Goal: Task Accomplishment & Management: Manage account settings

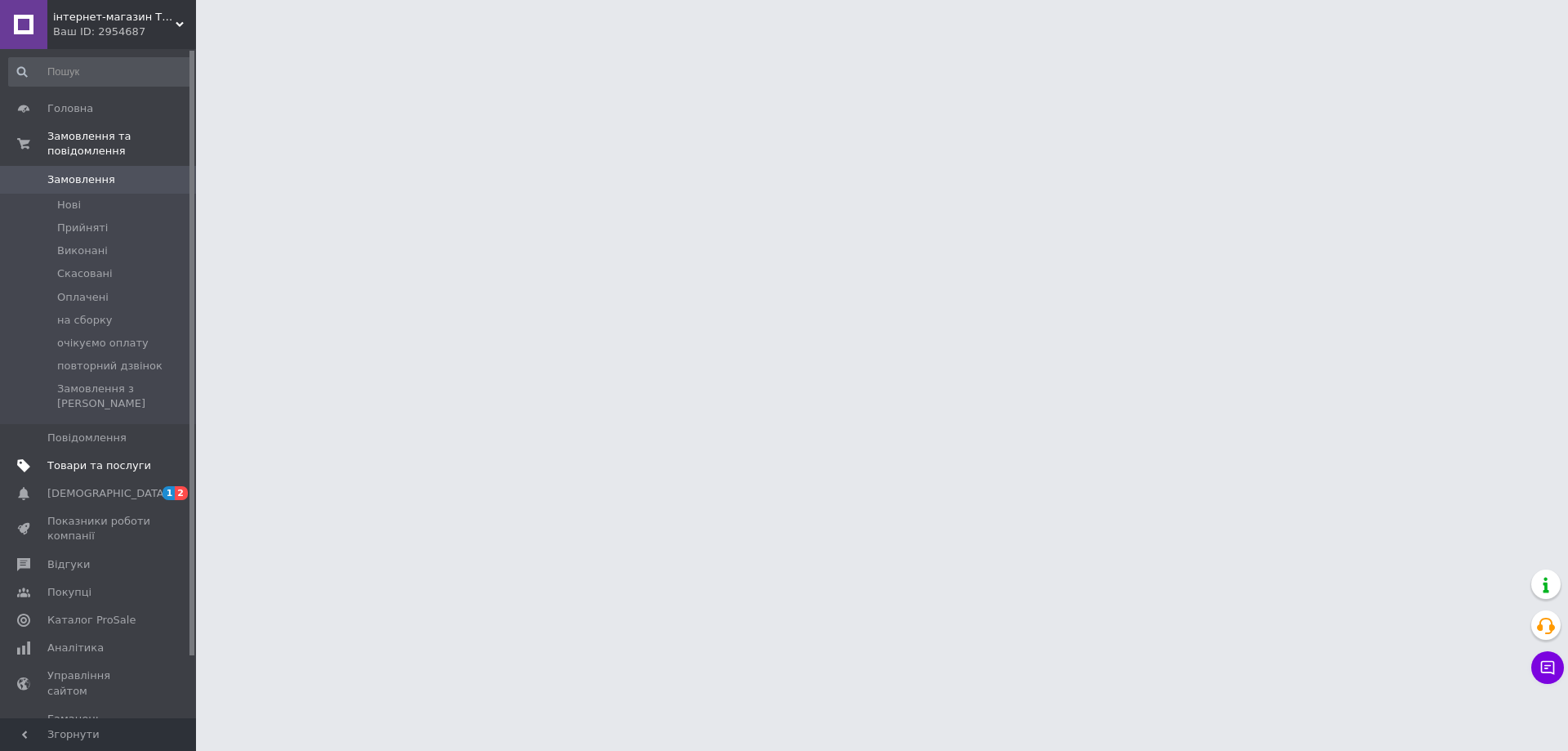
click at [111, 458] on span "Товари та послуги" at bounding box center [100, 465] width 103 height 15
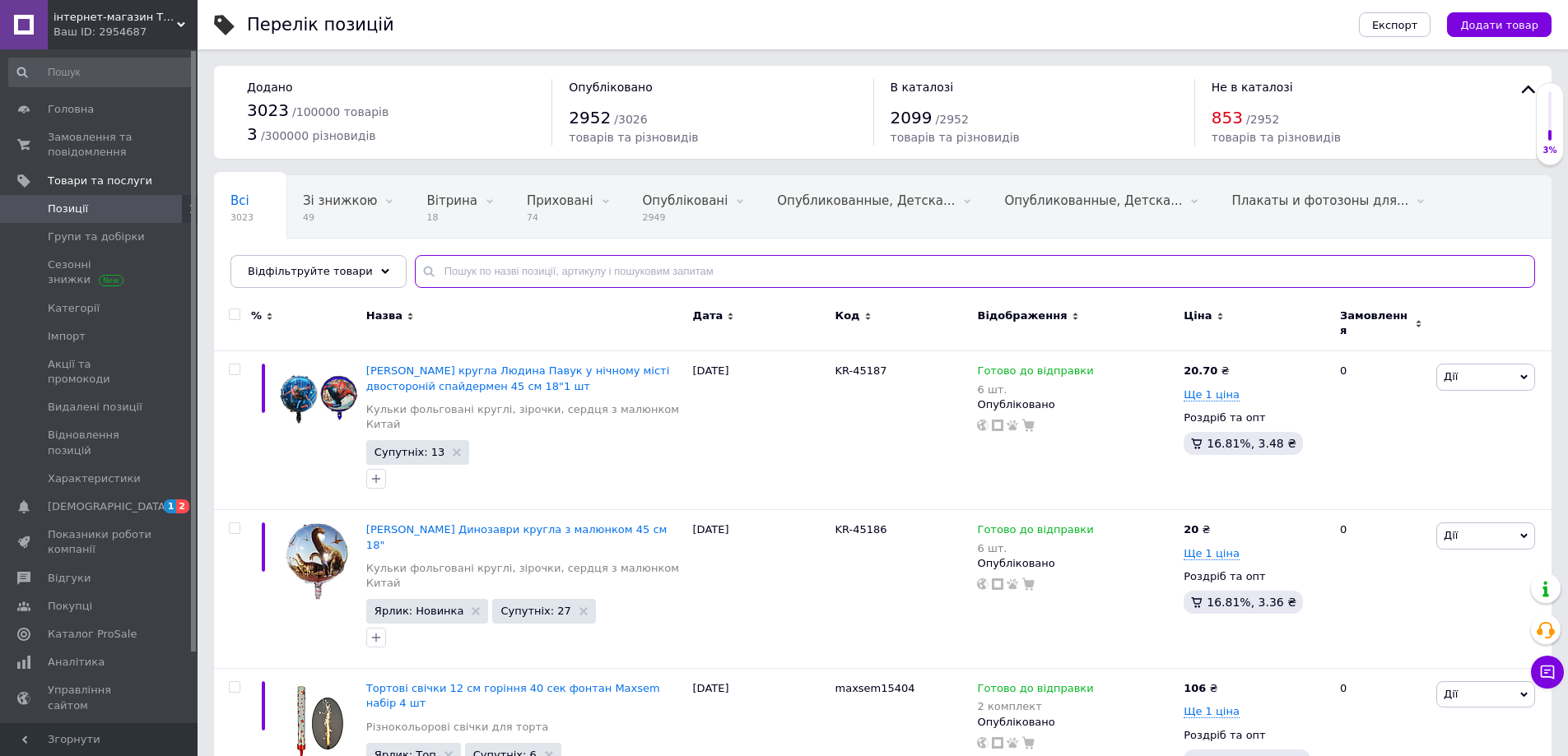
click at [422, 268] on input "text" at bounding box center [975, 270] width 1120 height 32
paste input "TM9007"
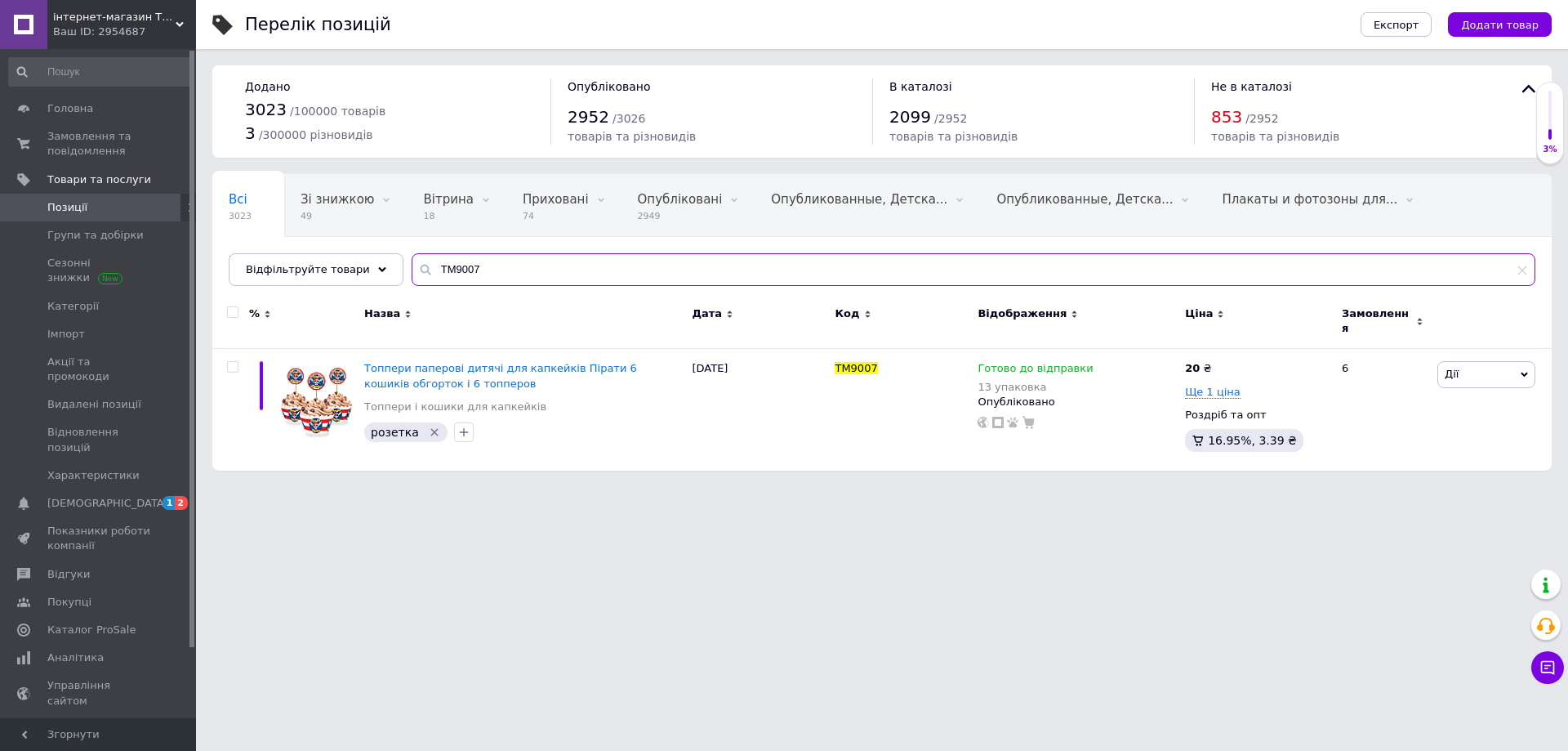
drag, startPoint x: 473, startPoint y: 264, endPoint x: 409, endPoint y: 264, distance: 64.0
click at [412, 264] on div "TM9007" at bounding box center [973, 269] width 1124 height 32
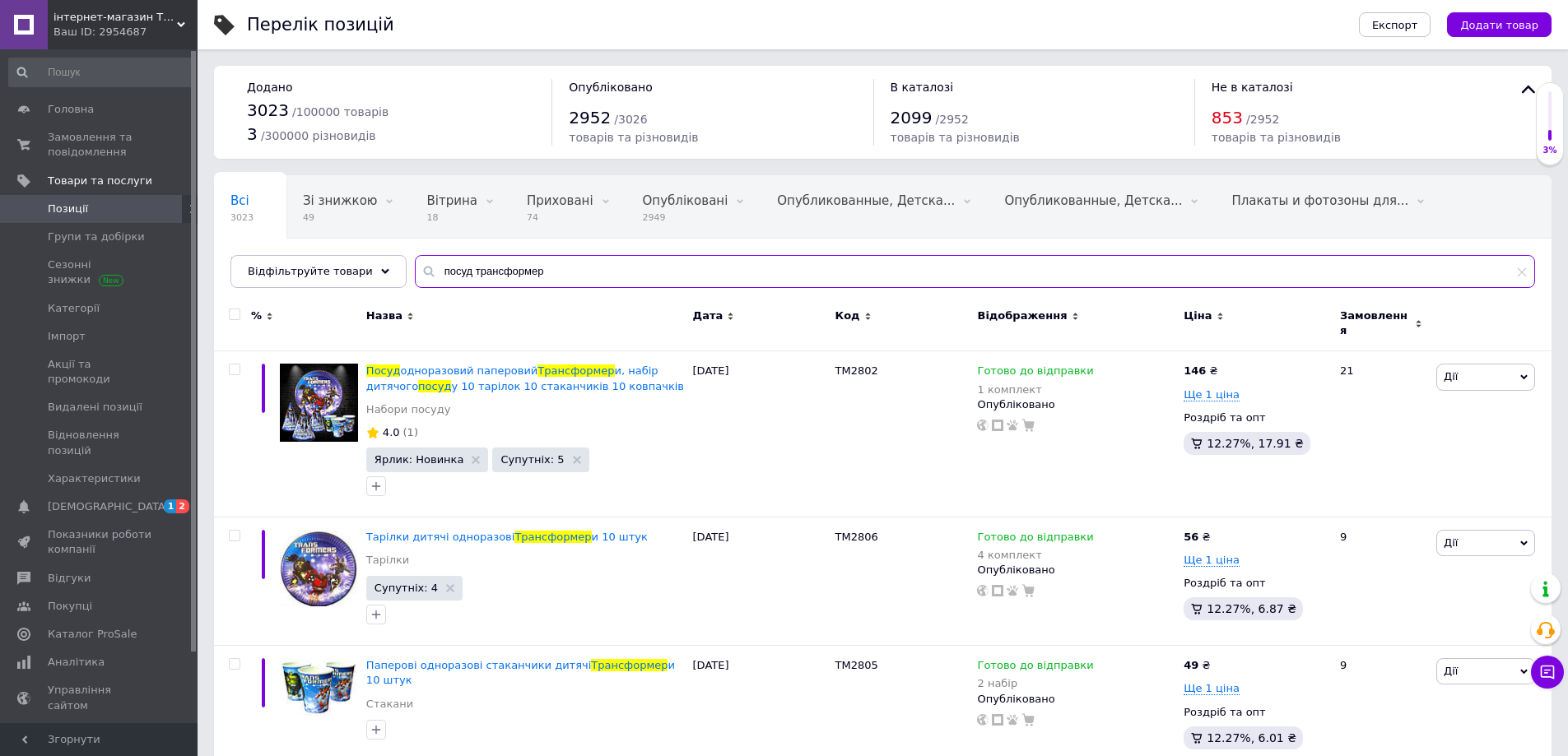
type input "посуд трансформер"
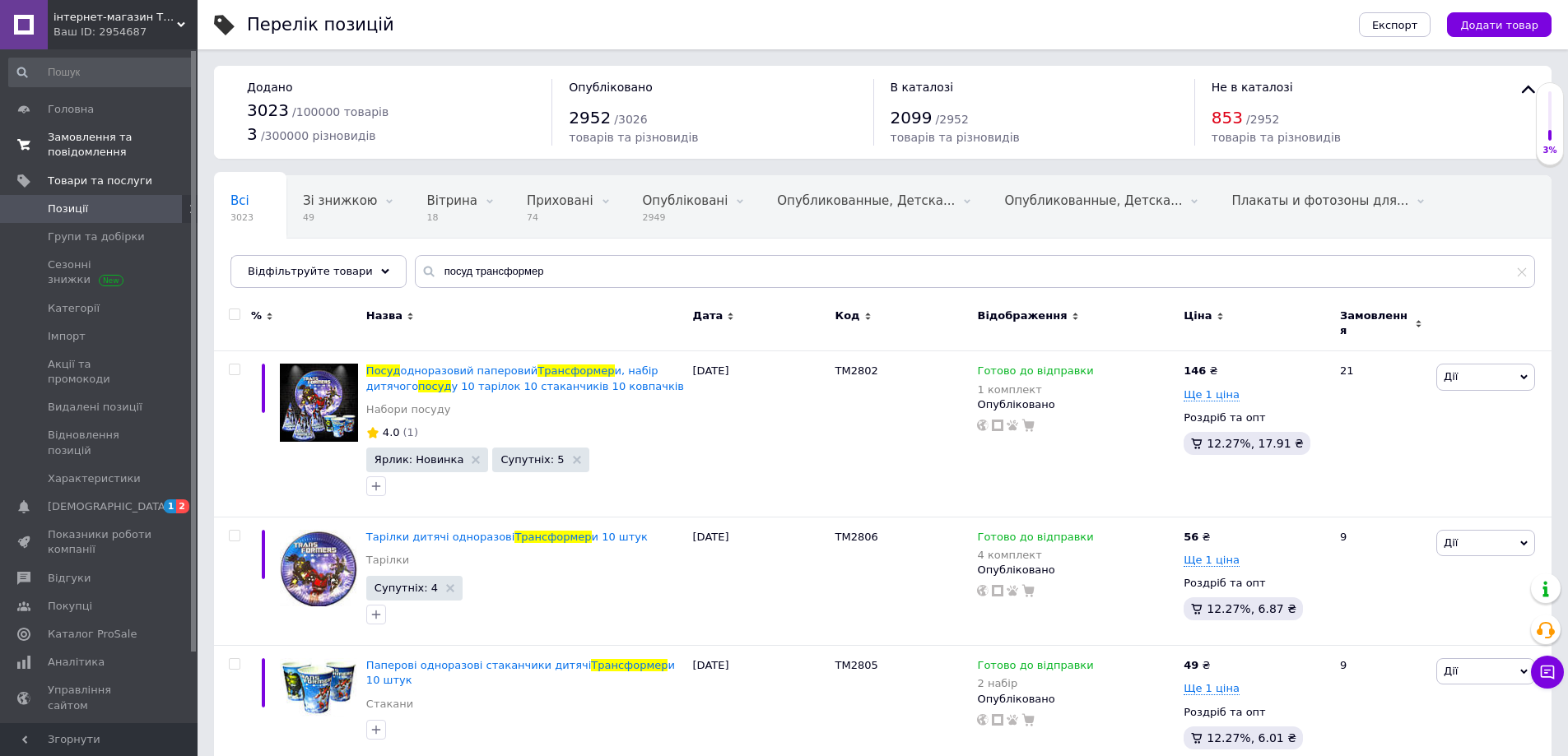
click at [79, 138] on span "Замовлення та повідомлення" at bounding box center [100, 145] width 104 height 29
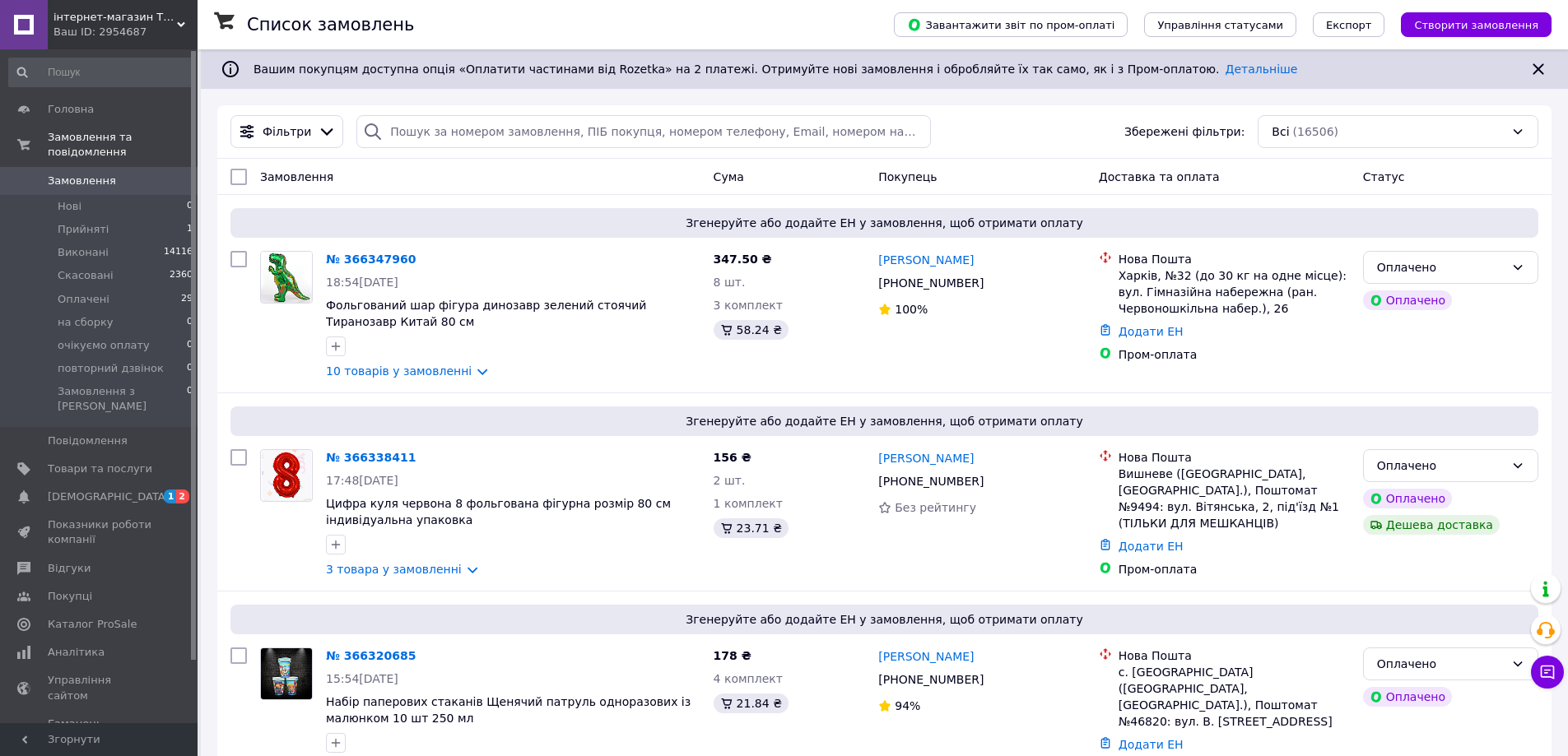
click at [181, 26] on use at bounding box center [181, 25] width 8 height 5
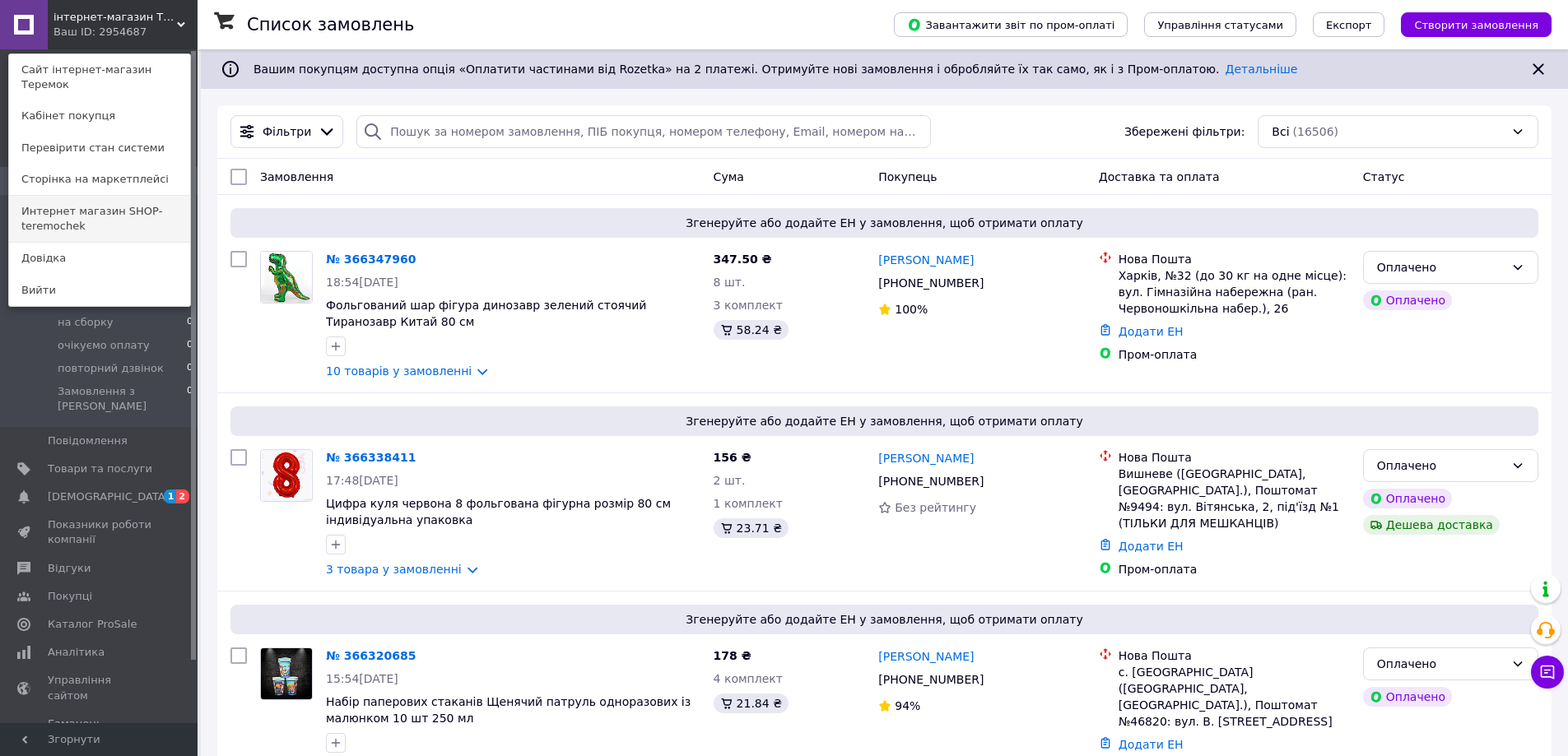
click at [134, 196] on link "Интернет магазин SHOP-teremochek" at bounding box center [99, 218] width 181 height 46
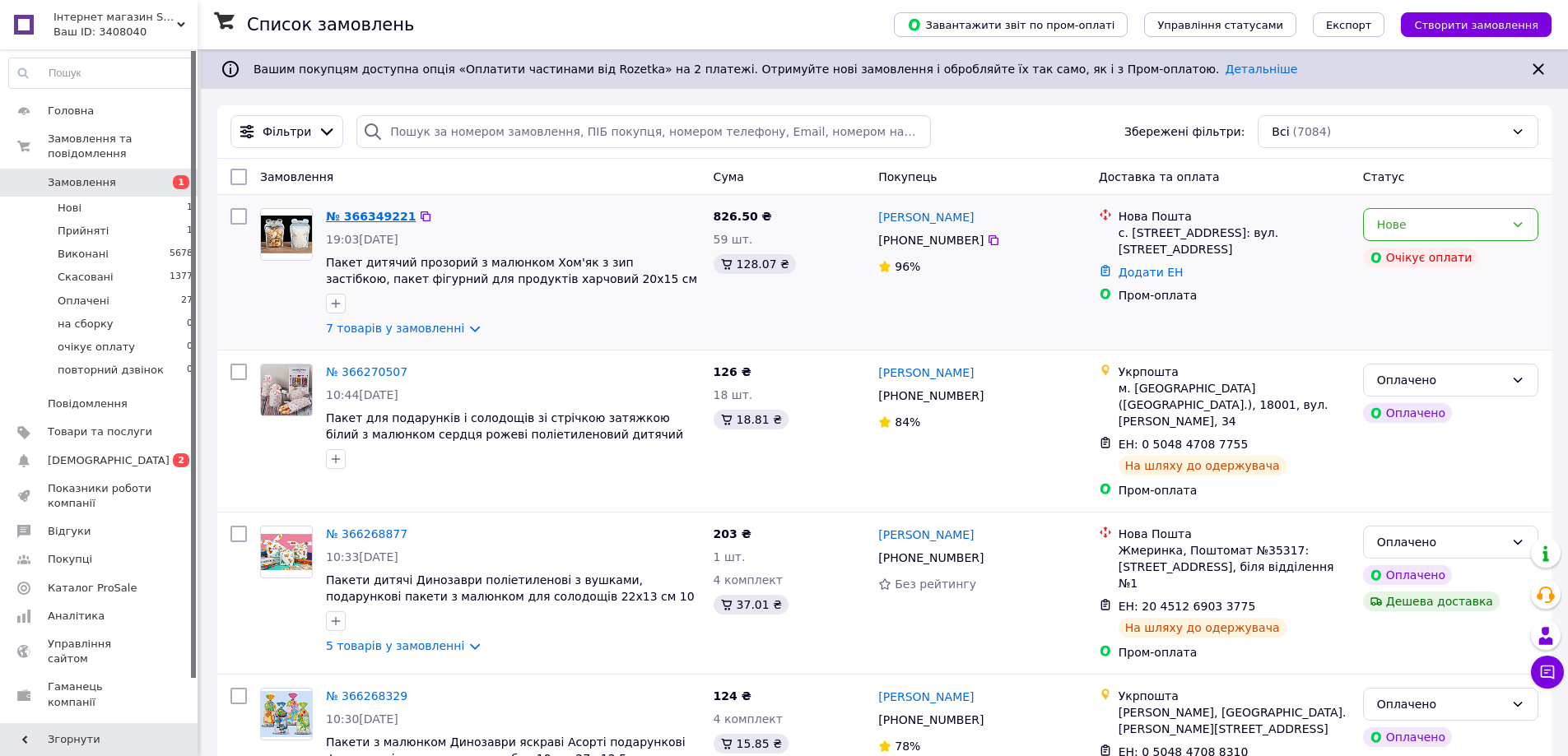
click at [365, 219] on link "№ 366349221" at bounding box center [370, 215] width 90 height 13
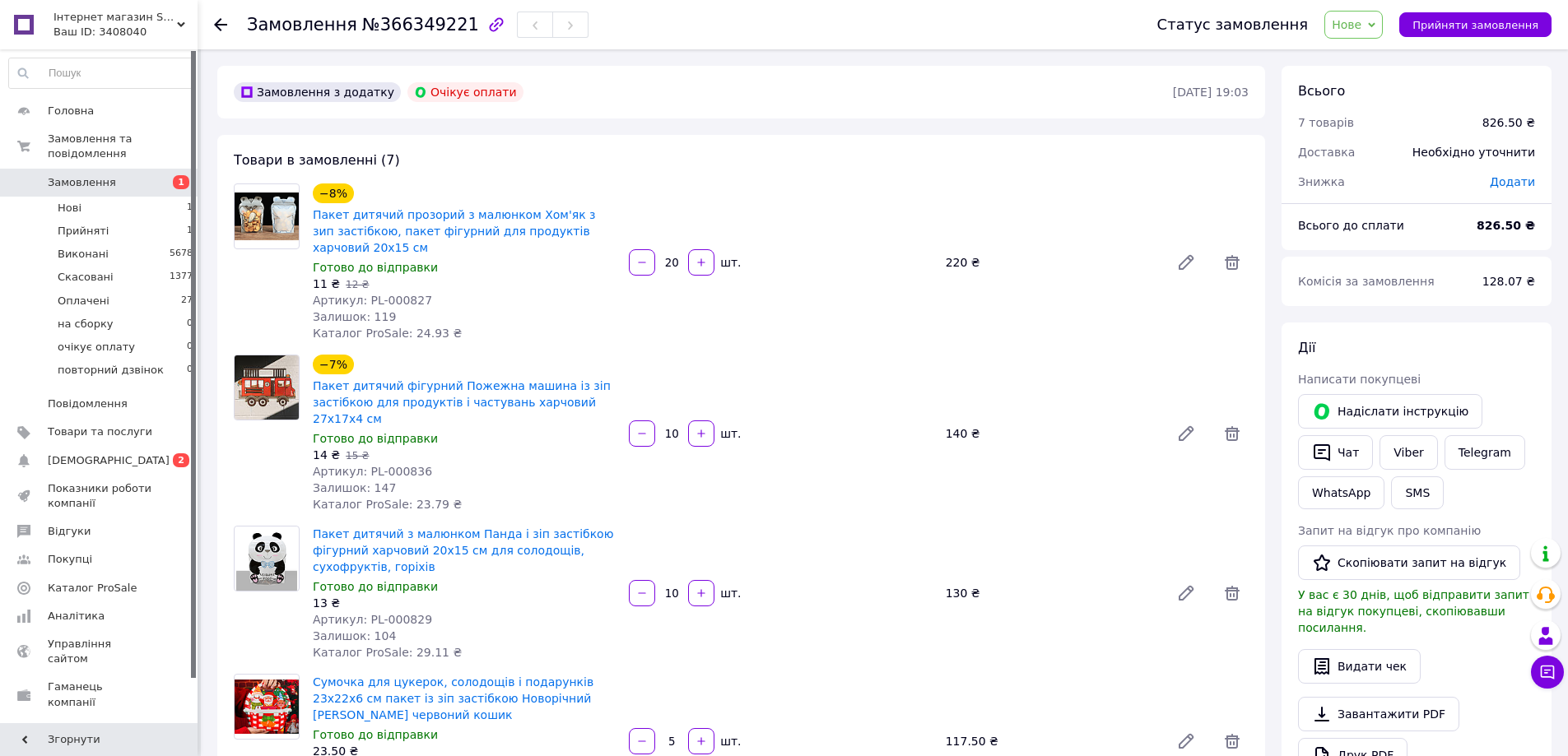
click at [1375, 23] on icon at bounding box center [1372, 26] width 8 height 8
click at [1372, 52] on li "Прийнято" at bounding box center [1386, 57] width 123 height 25
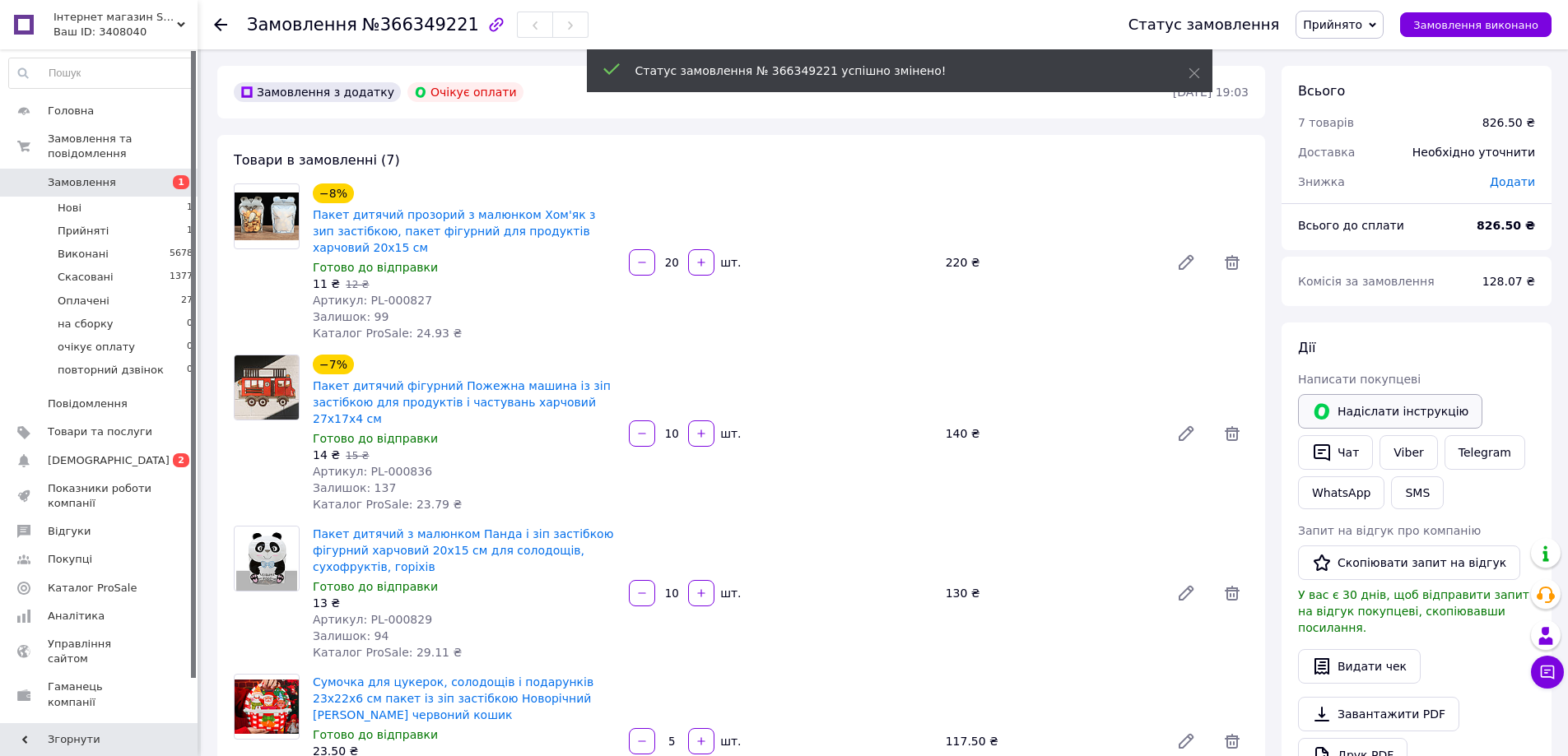
click at [1390, 407] on button "Надіслати інструкцію" at bounding box center [1389, 411] width 184 height 34
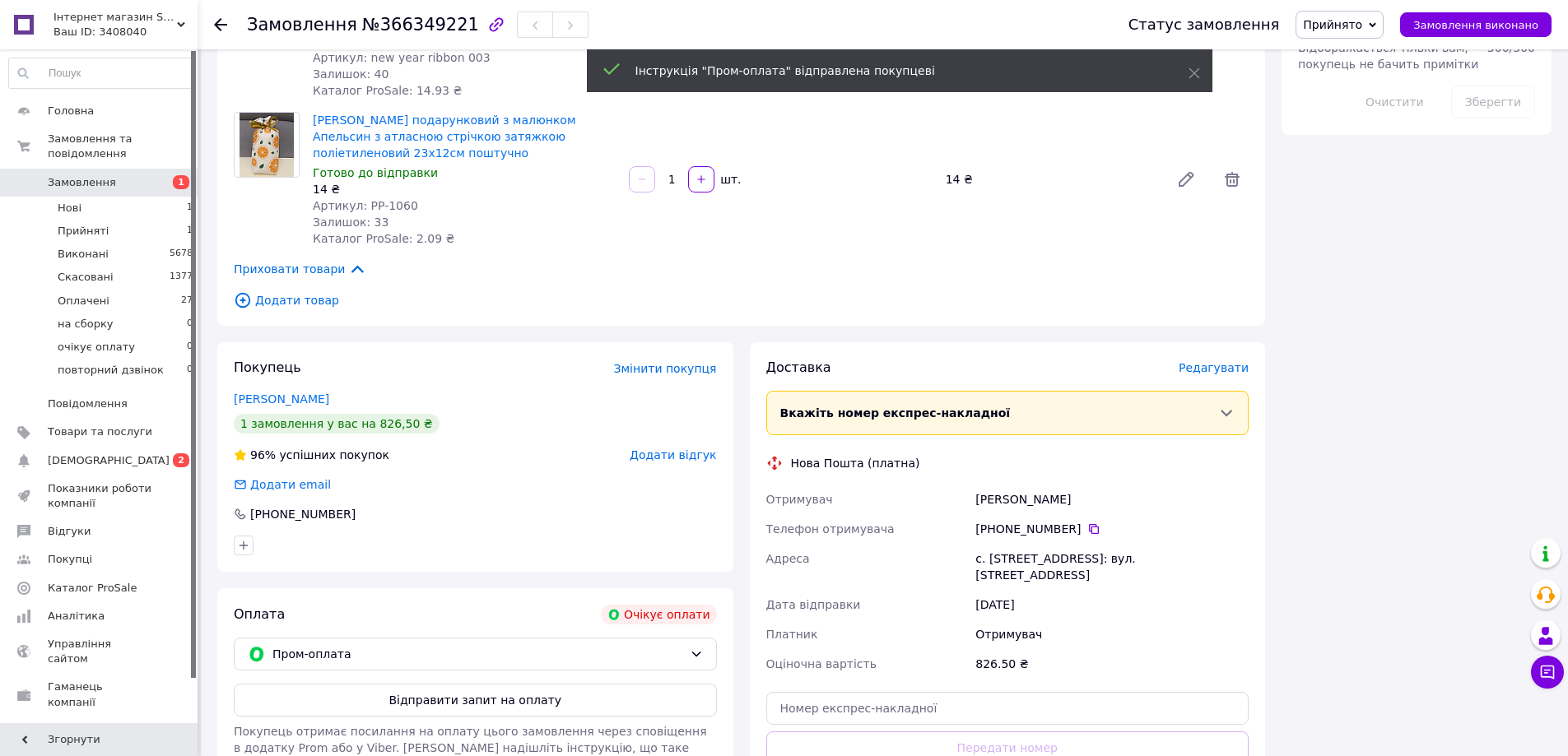
scroll to position [1070, 0]
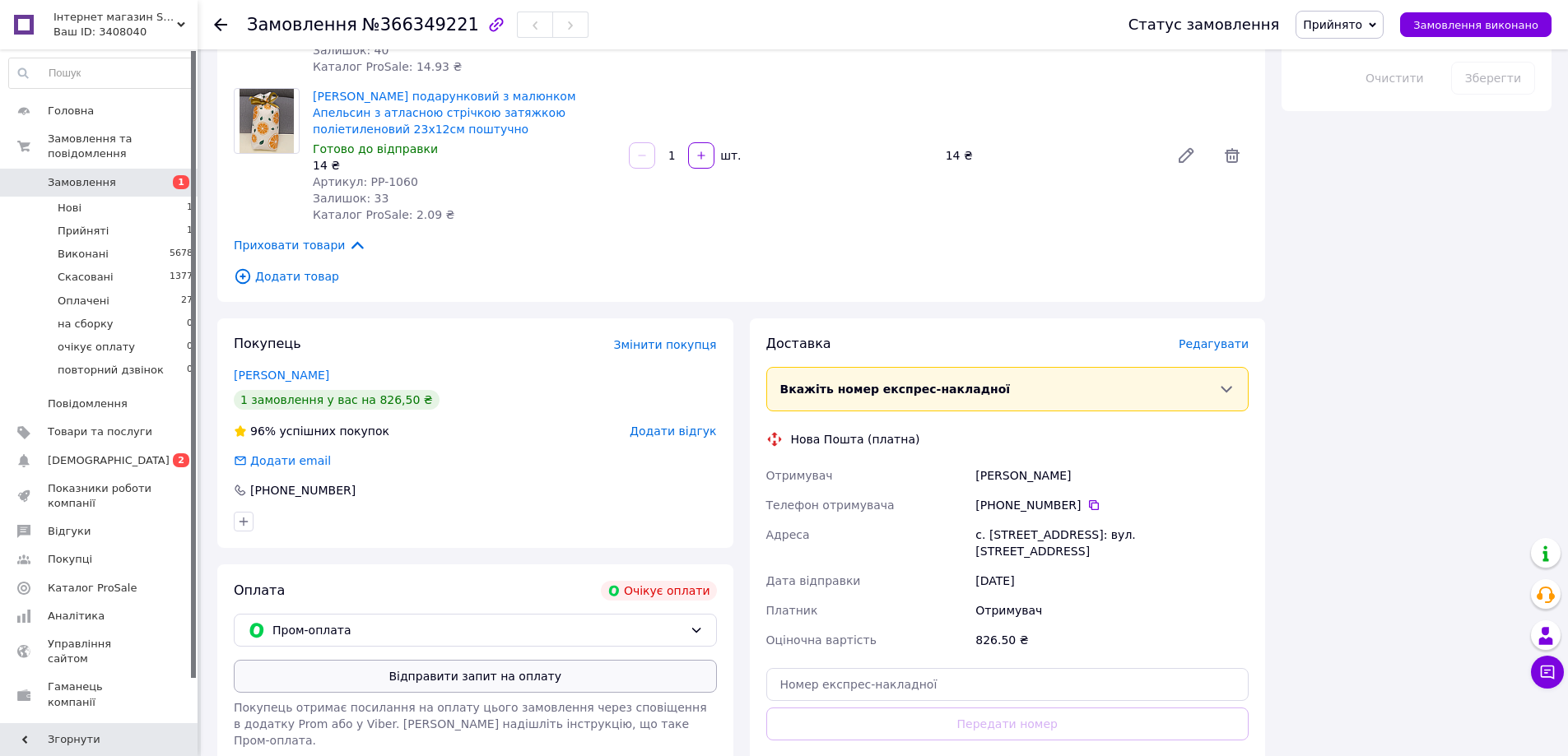
click at [500, 660] on button "Відправити запит на оплату" at bounding box center [475, 675] width 483 height 32
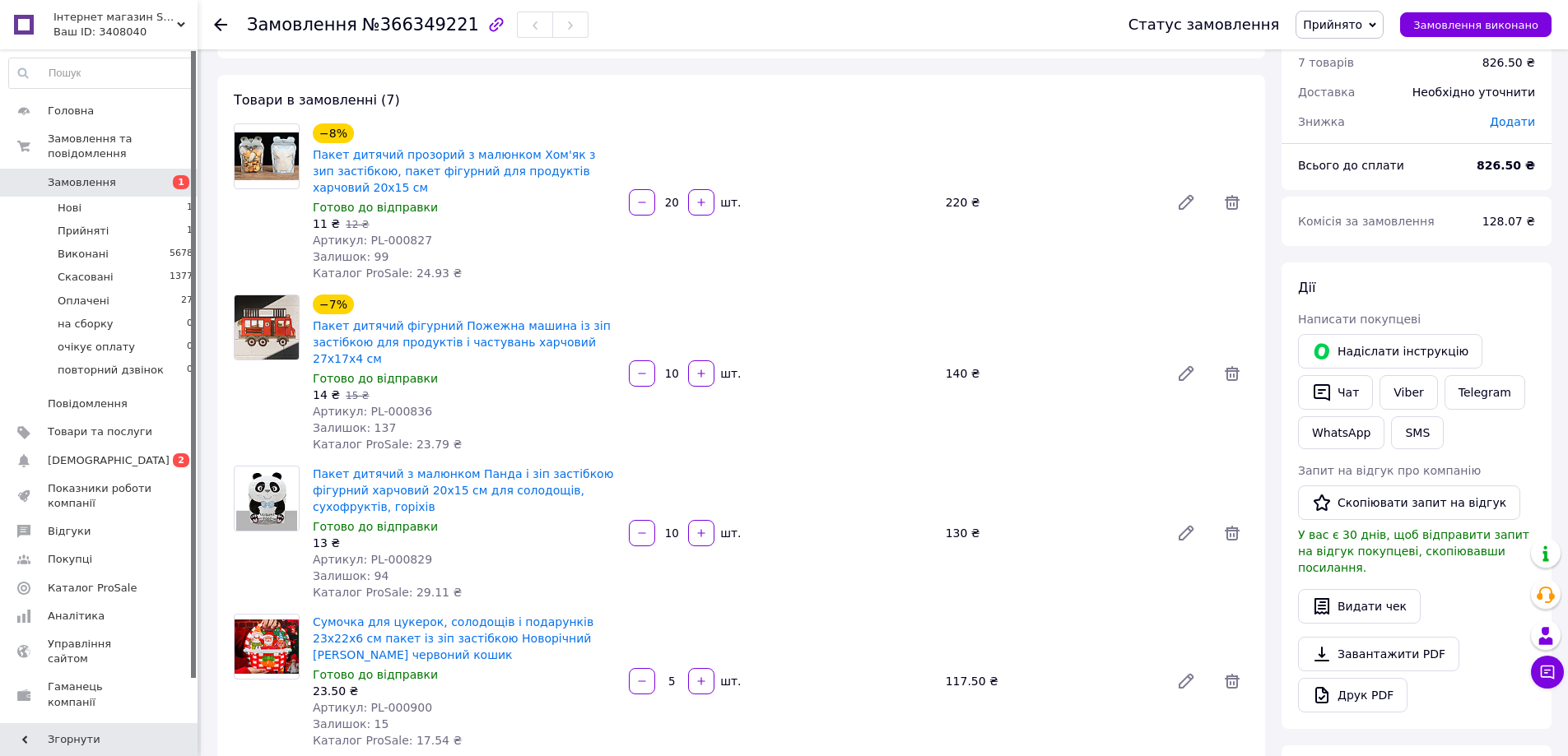
scroll to position [30, 0]
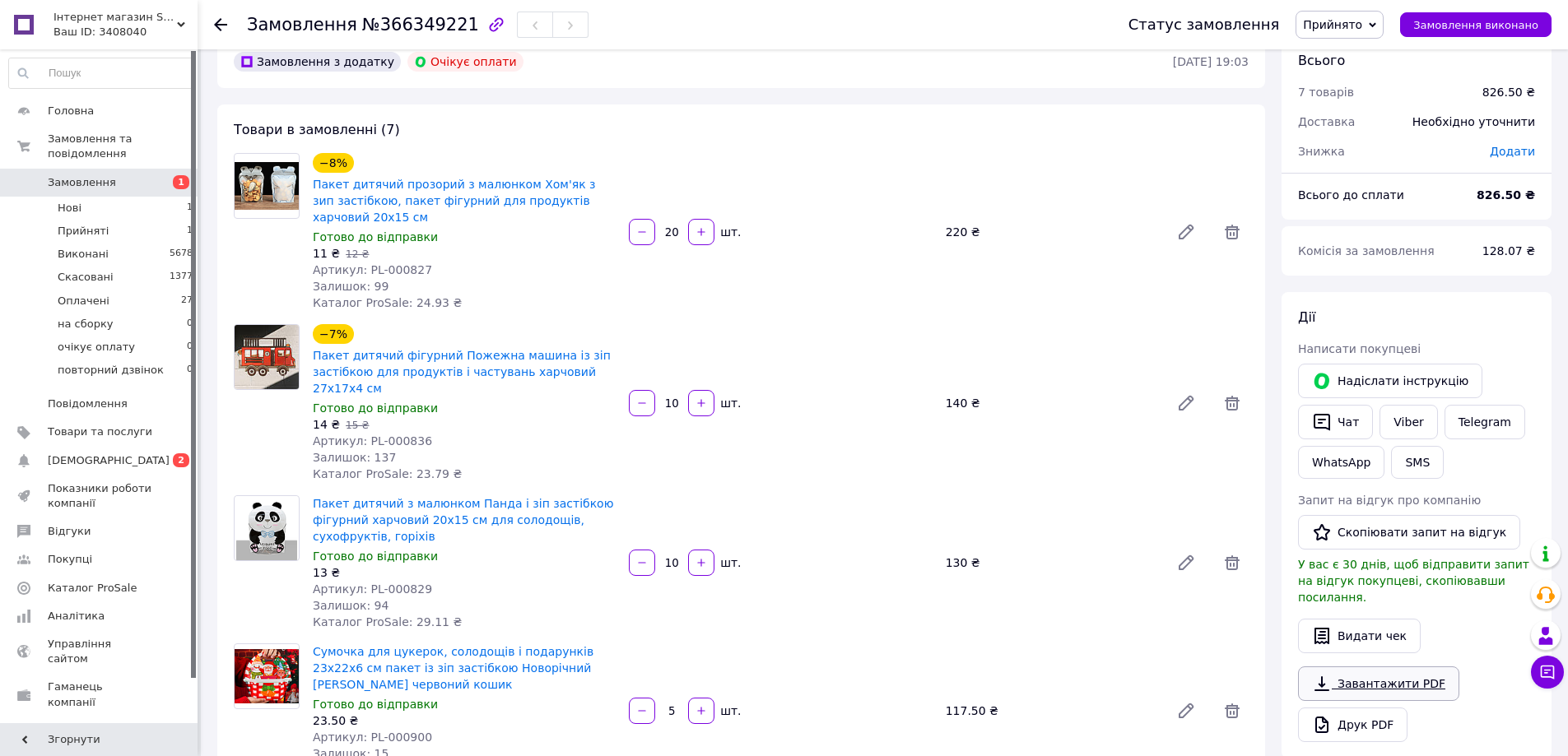
click at [1377, 669] on link "Завантажити PDF" at bounding box center [1378, 683] width 161 height 34
click at [1410, 419] on link "Viber" at bounding box center [1408, 422] width 58 height 34
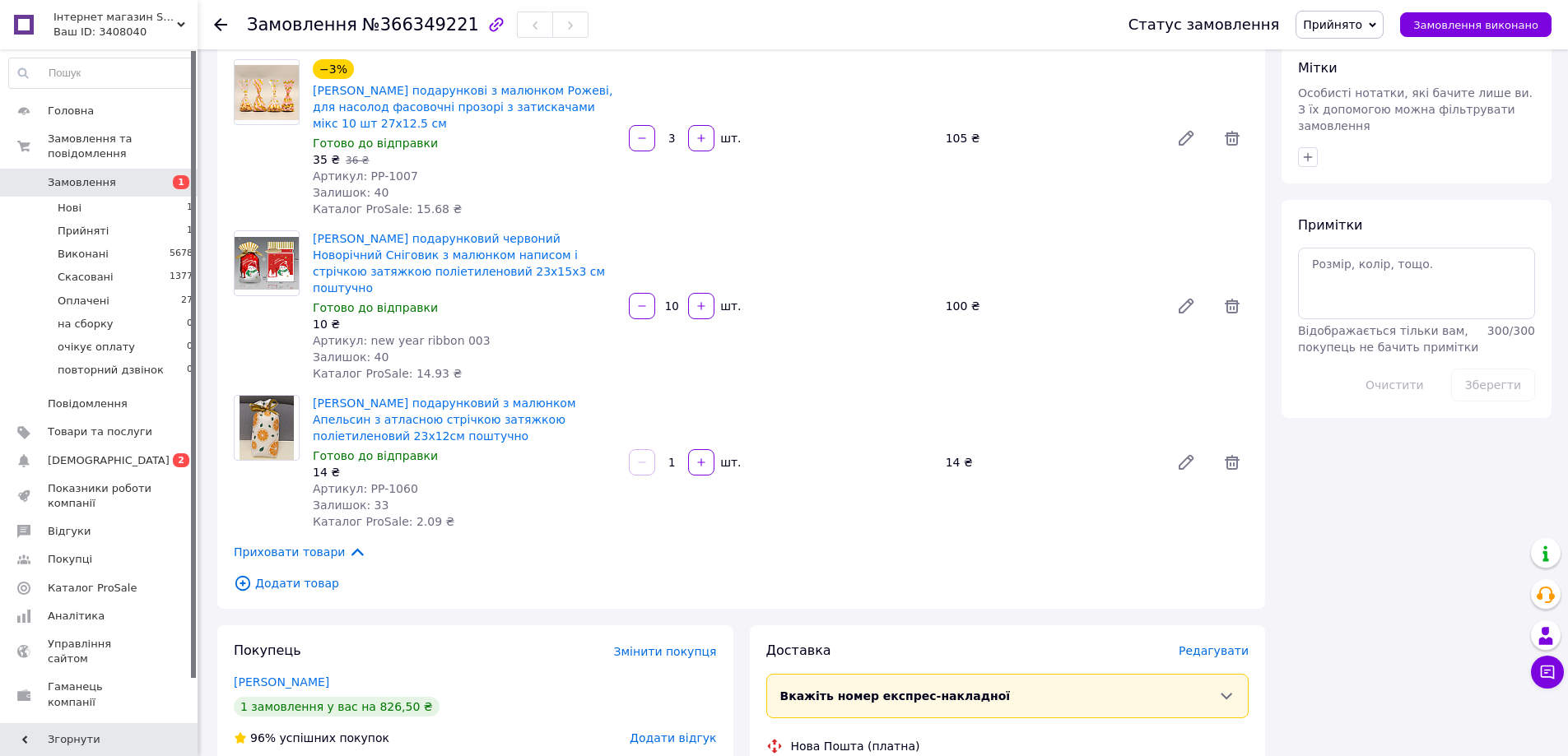
scroll to position [853, 0]
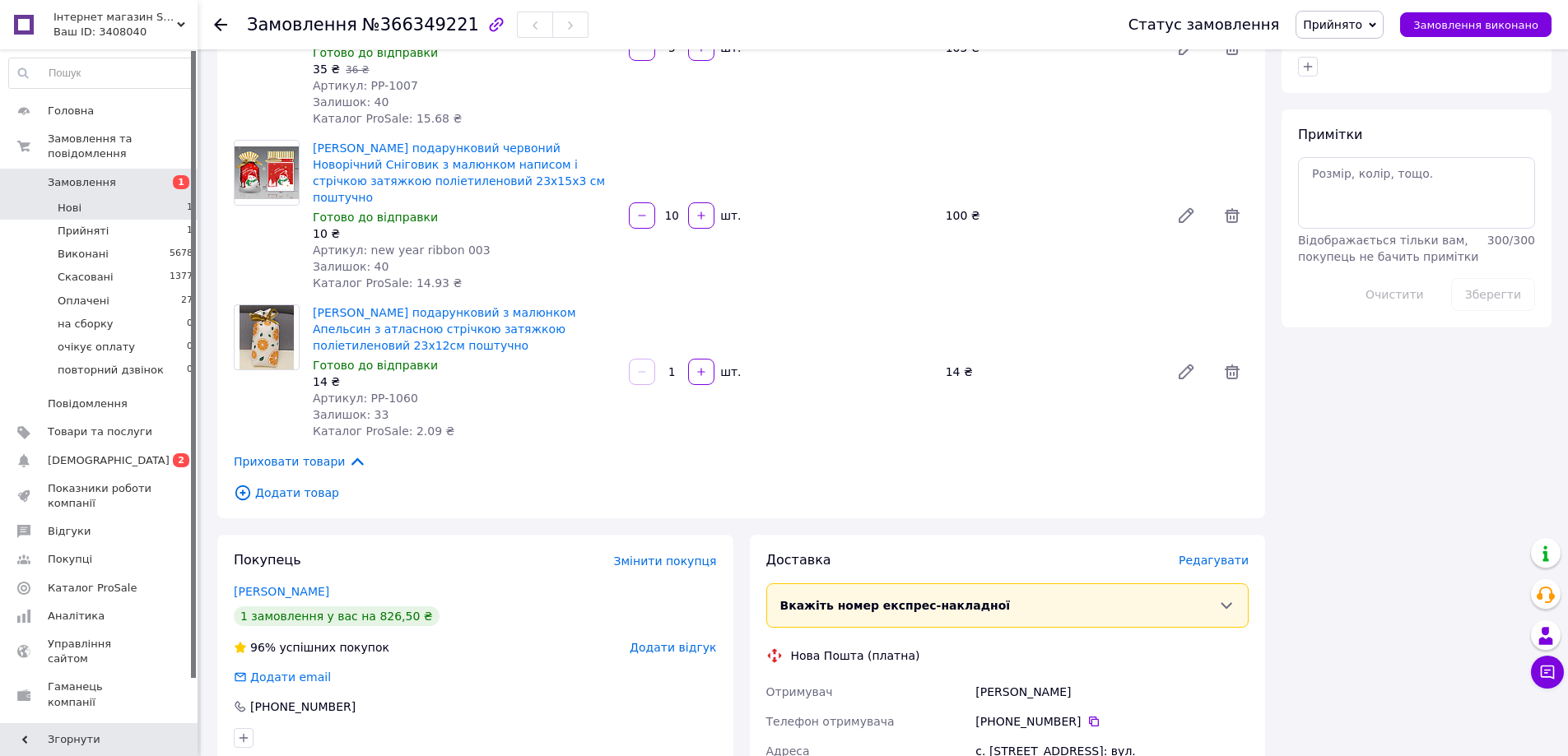
click at [65, 201] on span "Нові" at bounding box center [70, 207] width 24 height 15
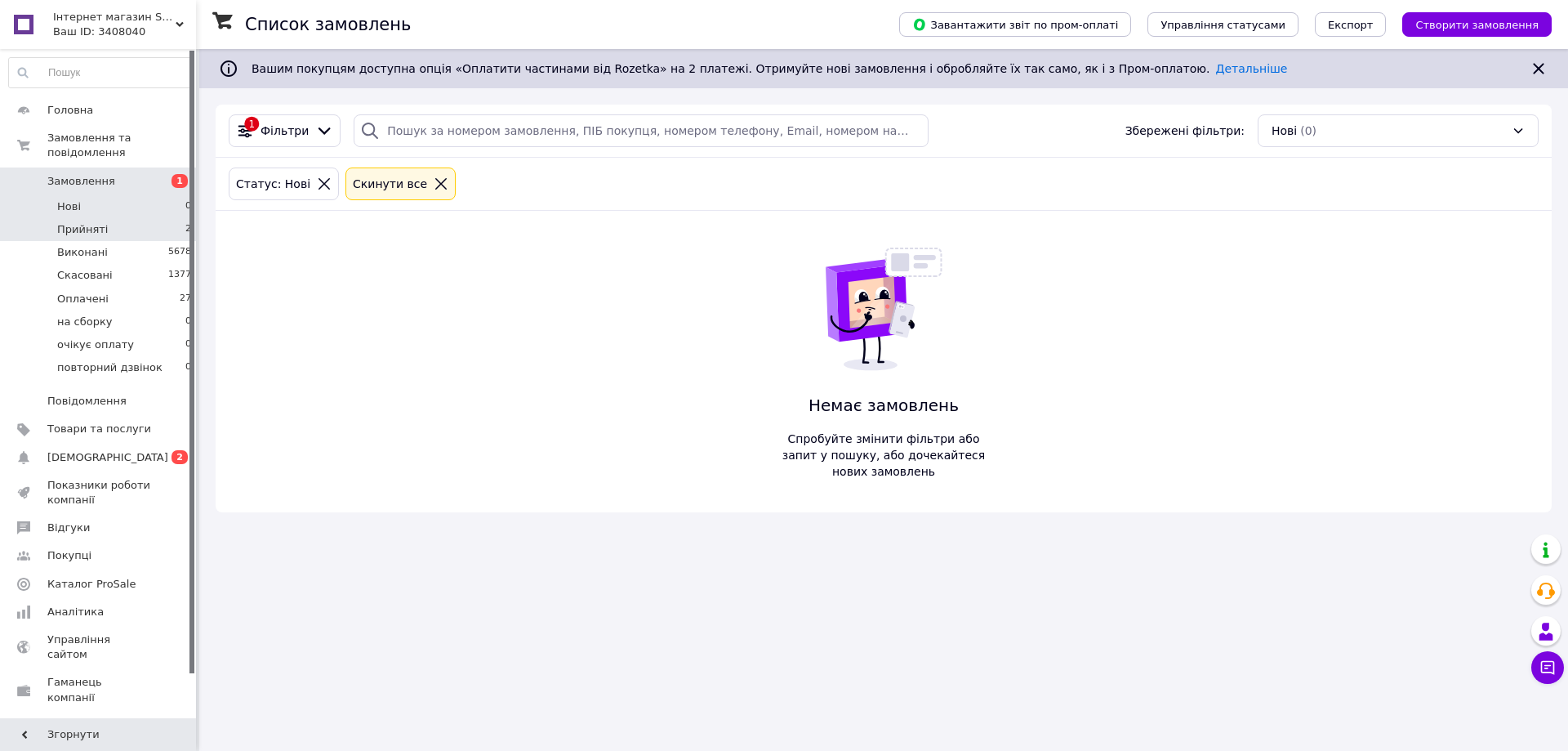
click at [77, 223] on span "Прийняті" at bounding box center [83, 229] width 51 height 15
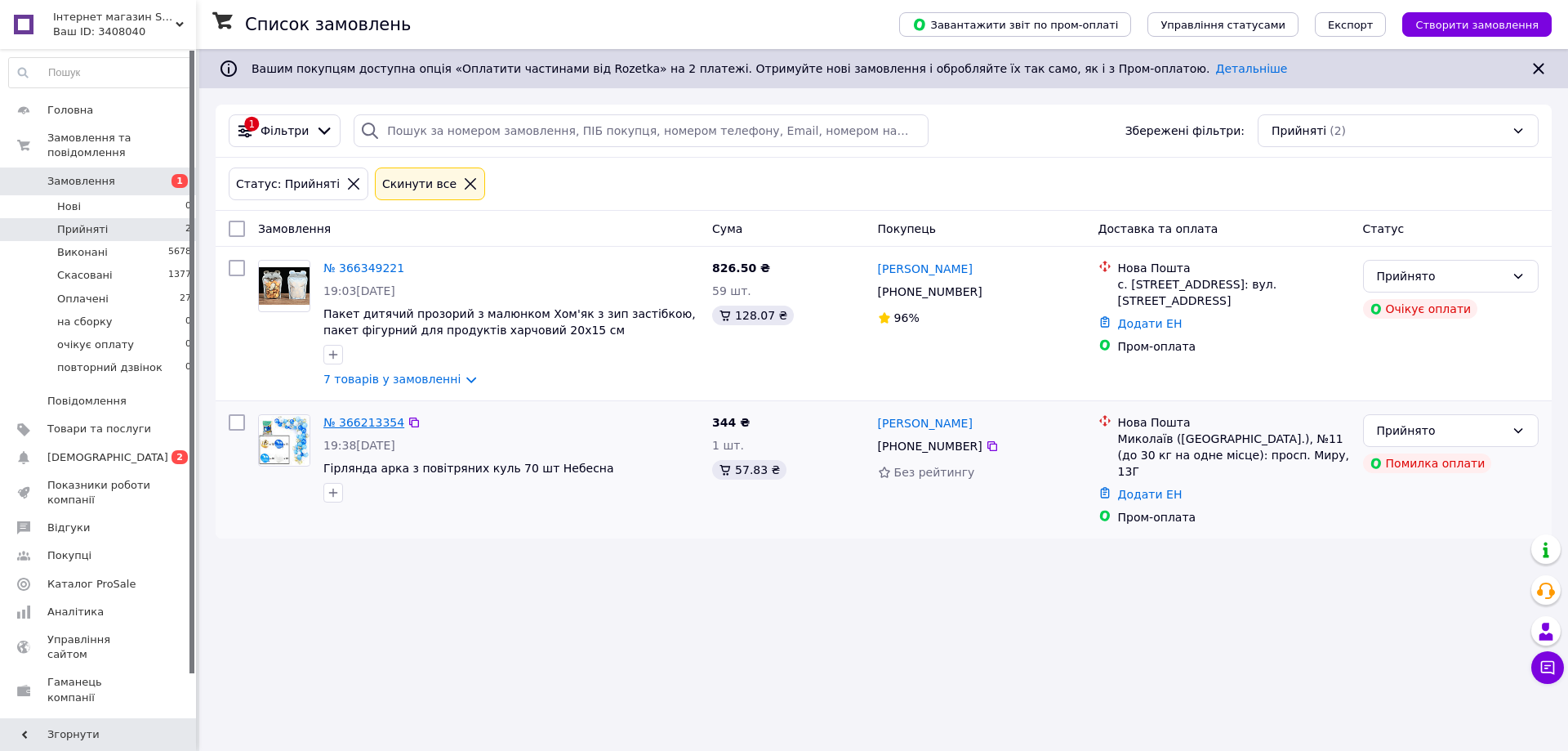
click at [376, 423] on link "№ 366213354" at bounding box center [363, 422] width 81 height 13
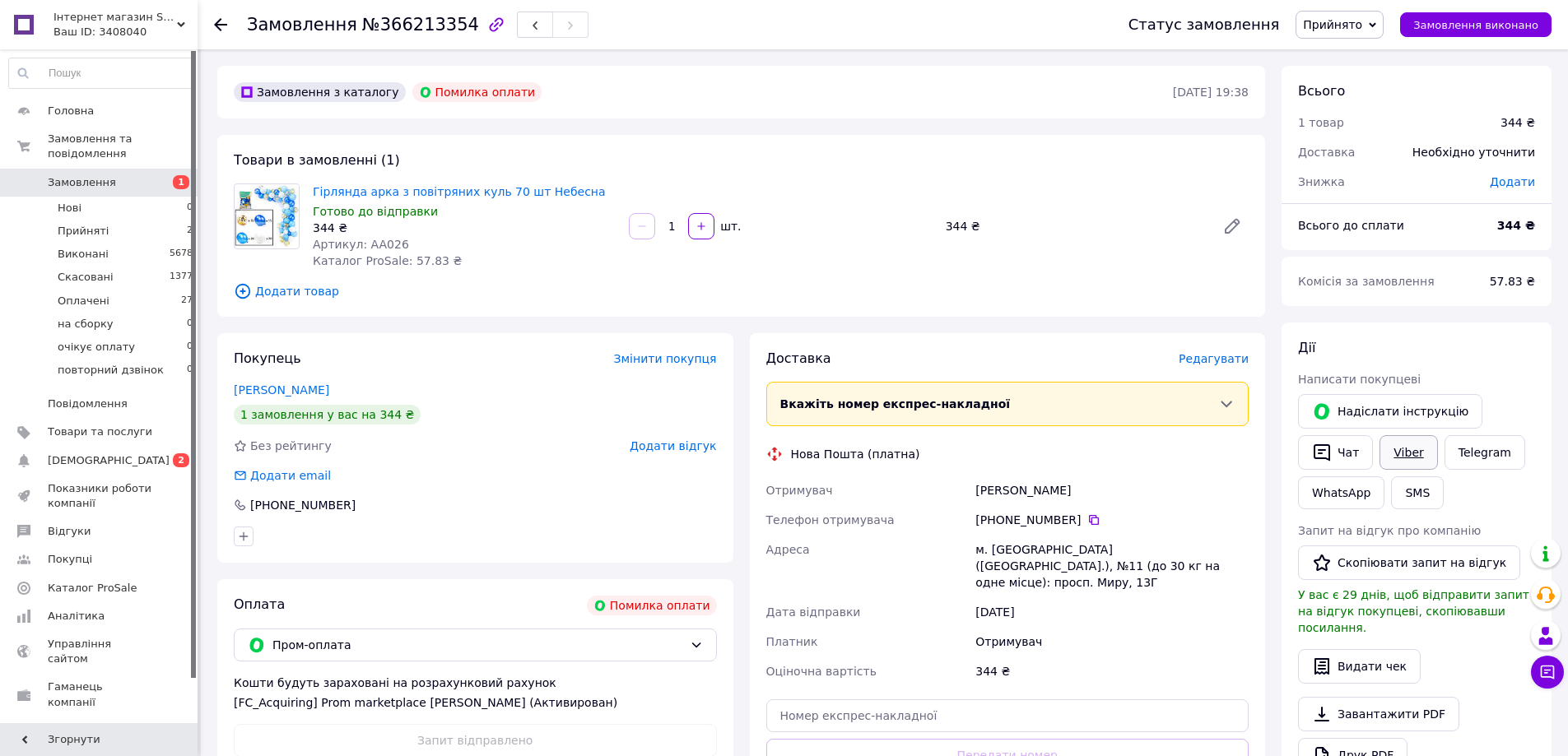
click at [1399, 456] on link "Viber" at bounding box center [1408, 452] width 58 height 34
click at [93, 294] on span "Оплачені" at bounding box center [84, 301] width 52 height 15
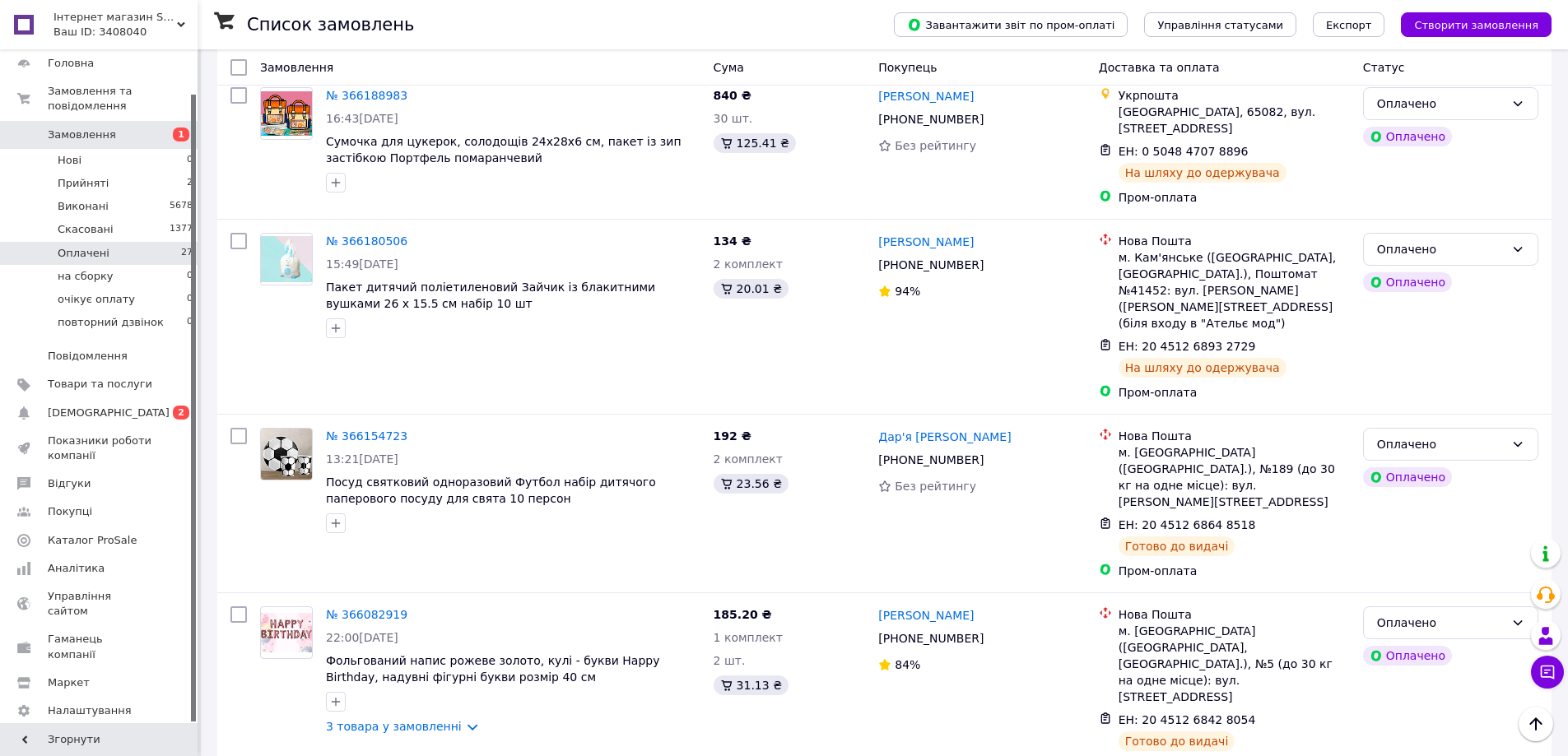
scroll to position [823, 0]
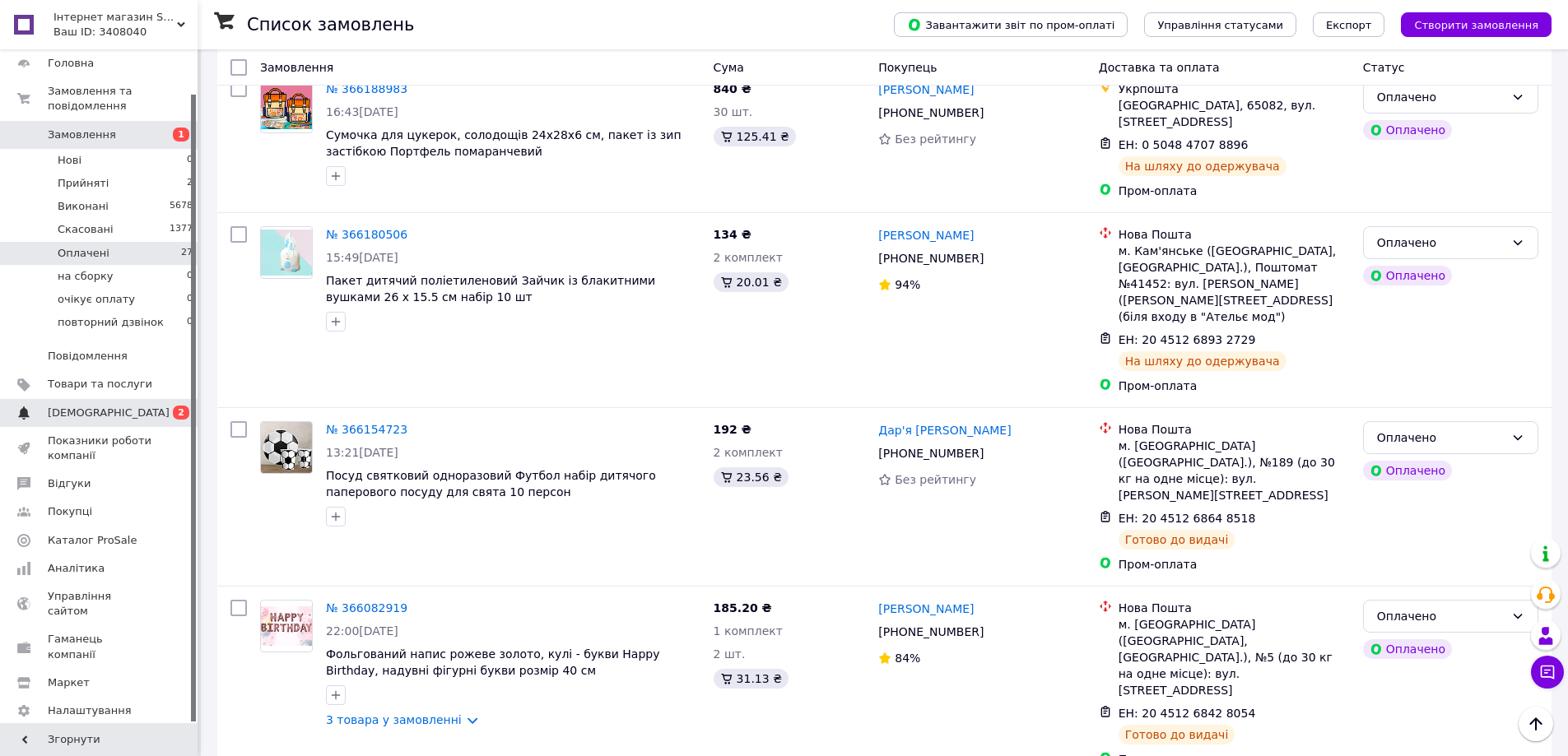
click at [88, 405] on span "[DEMOGRAPHIC_DATA]" at bounding box center [109, 412] width 122 height 15
